Goal: Use online tool/utility: Utilize a website feature to perform a specific function

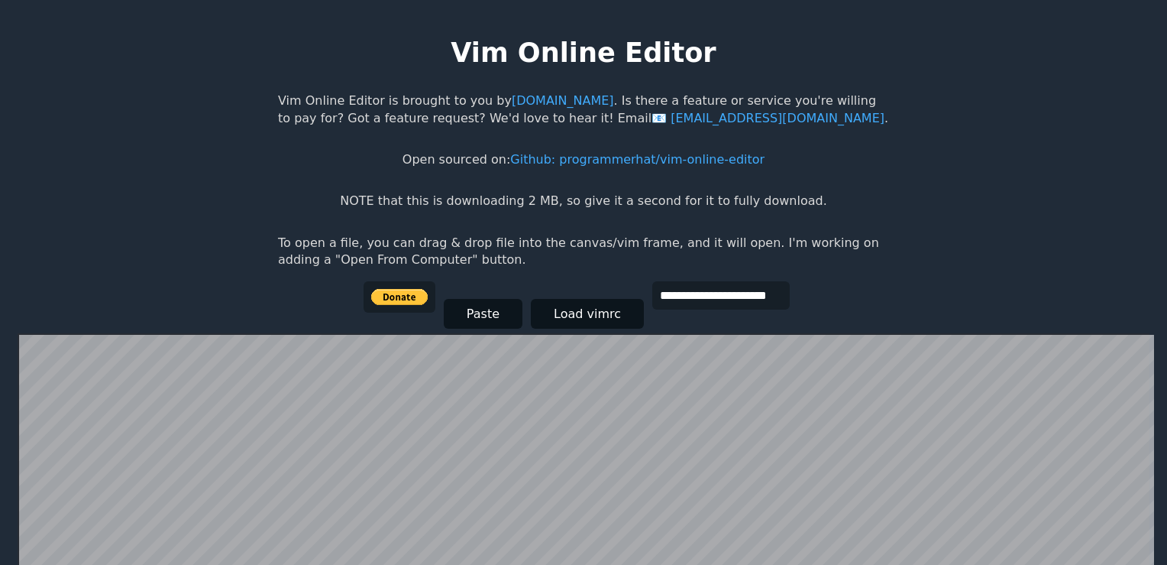
click at [801, 307] on div "**********" at bounding box center [584, 307] width 441 height 52
type input "****"
click at [381, 300] on input "image" at bounding box center [400, 296] width 72 height 31
click at [592, 319] on button "Load vimrc" at bounding box center [587, 314] width 113 height 30
